Goal: Task Accomplishment & Management: Use online tool/utility

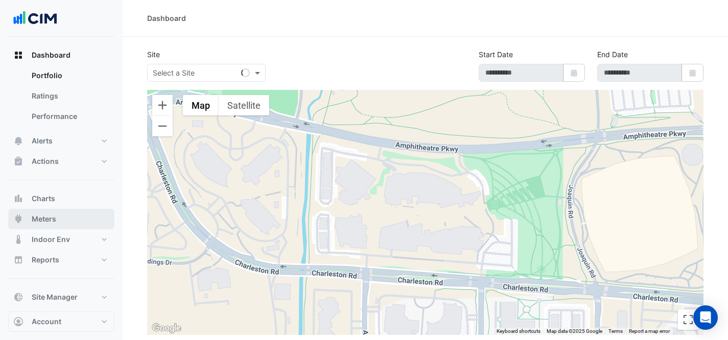
click at [72, 220] on button "Meters" at bounding box center [61, 219] width 106 height 20
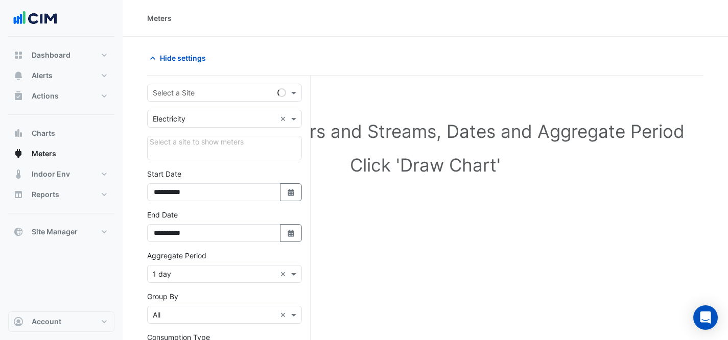
click at [233, 94] on input "text" at bounding box center [214, 93] width 123 height 11
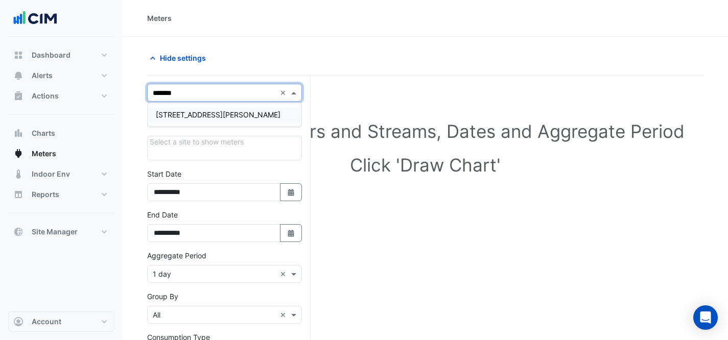
type input "********"
click at [230, 108] on div "[STREET_ADDRESS][PERSON_NAME]" at bounding box center [225, 114] width 154 height 15
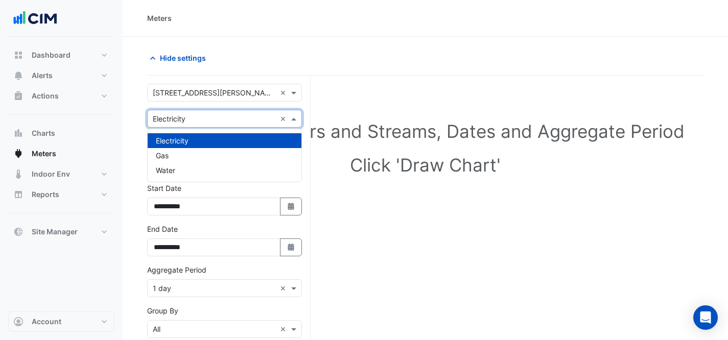
click at [211, 119] on input "text" at bounding box center [214, 119] width 123 height 11
click at [205, 173] on div "Water" at bounding box center [225, 170] width 154 height 15
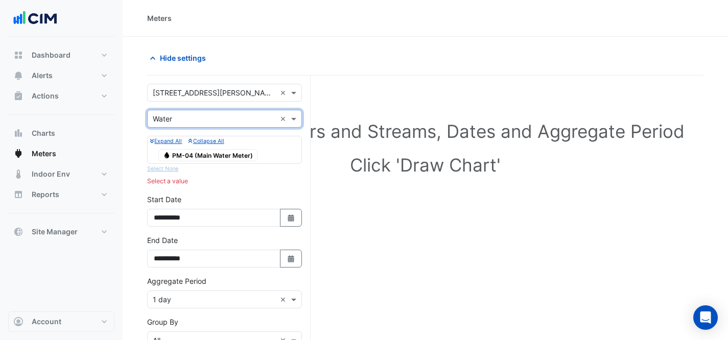
click at [235, 155] on span "Water PM-04 (Main Water Meter)" at bounding box center [207, 155] width 99 height 12
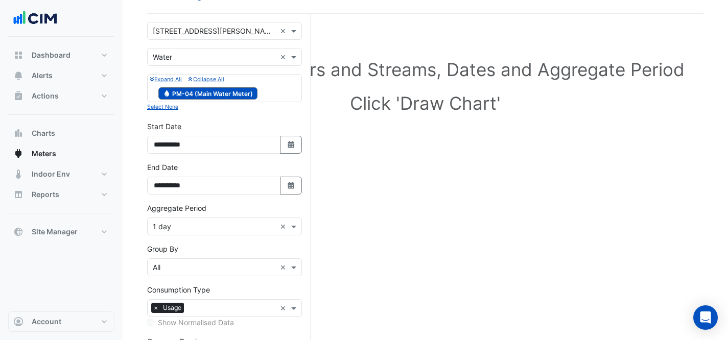
scroll to position [65, 0]
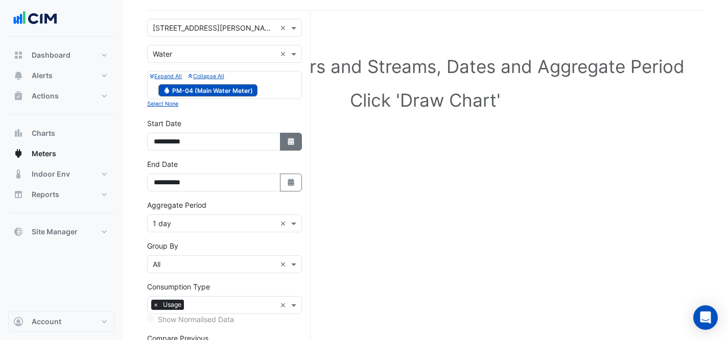
click at [288, 142] on icon "button" at bounding box center [291, 141] width 6 height 7
select select "*"
select select "****"
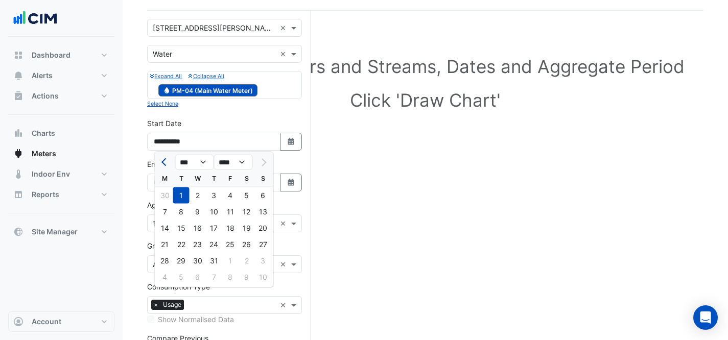
click at [162, 164] on button "Previous month" at bounding box center [165, 162] width 12 height 16
select select "*"
click at [263, 197] on div "1" at bounding box center [263, 195] width 16 height 16
type input "**********"
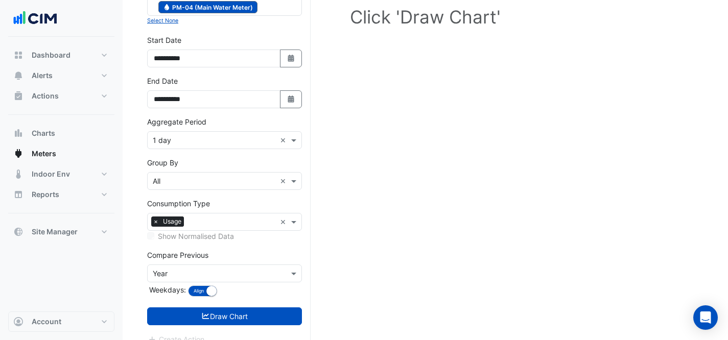
scroll to position [161, 0]
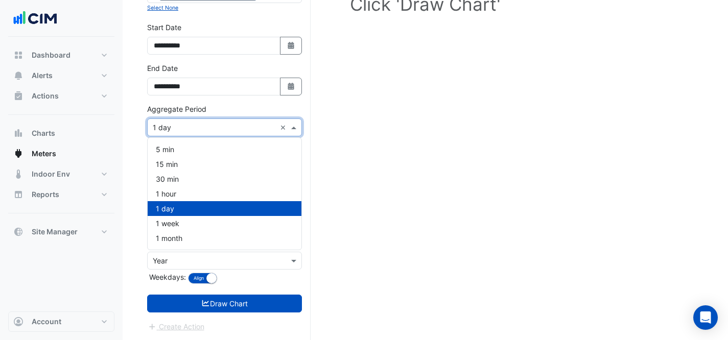
click at [237, 127] on input "text" at bounding box center [214, 128] width 123 height 11
click at [222, 243] on div "1 month" at bounding box center [225, 238] width 154 height 15
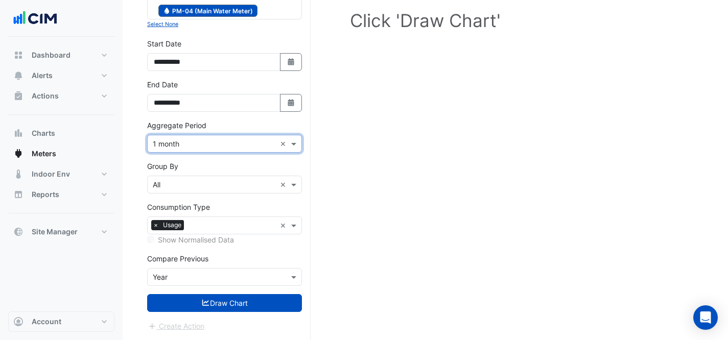
scroll to position [144, 0]
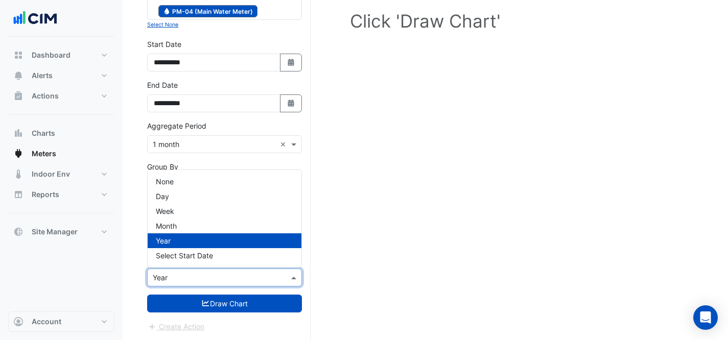
click at [239, 279] on input "text" at bounding box center [214, 278] width 123 height 11
click at [196, 178] on div "None" at bounding box center [225, 181] width 154 height 15
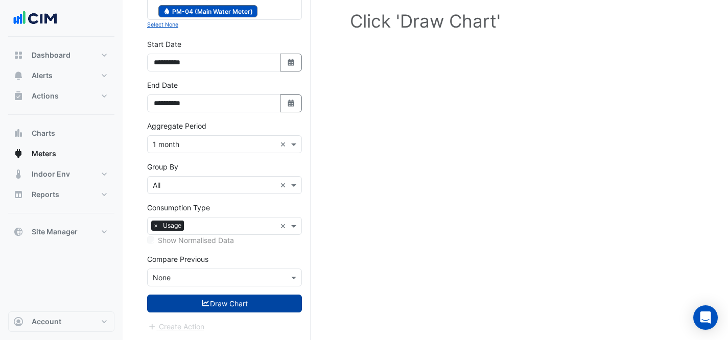
click at [258, 299] on button "Draw Chart" at bounding box center [224, 304] width 155 height 18
